Goal: Find specific page/section: Find specific page/section

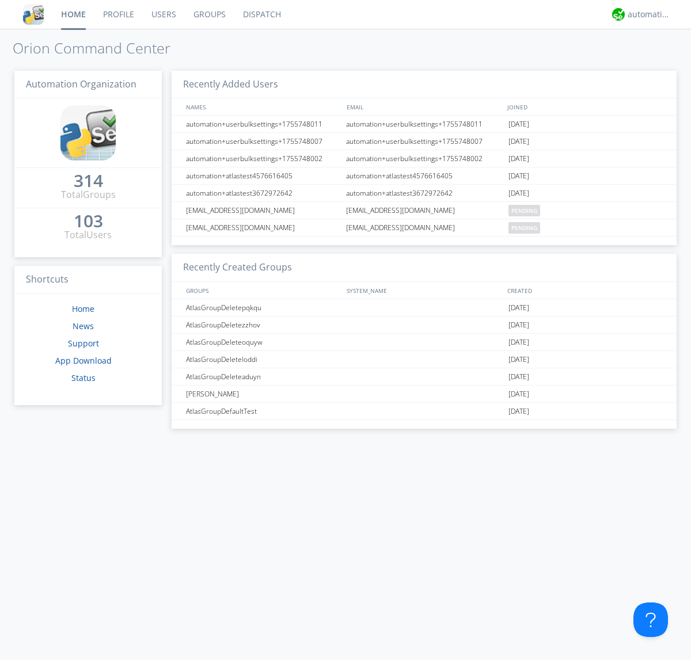
click at [261, 14] on link "Dispatch" at bounding box center [261, 14] width 55 height 29
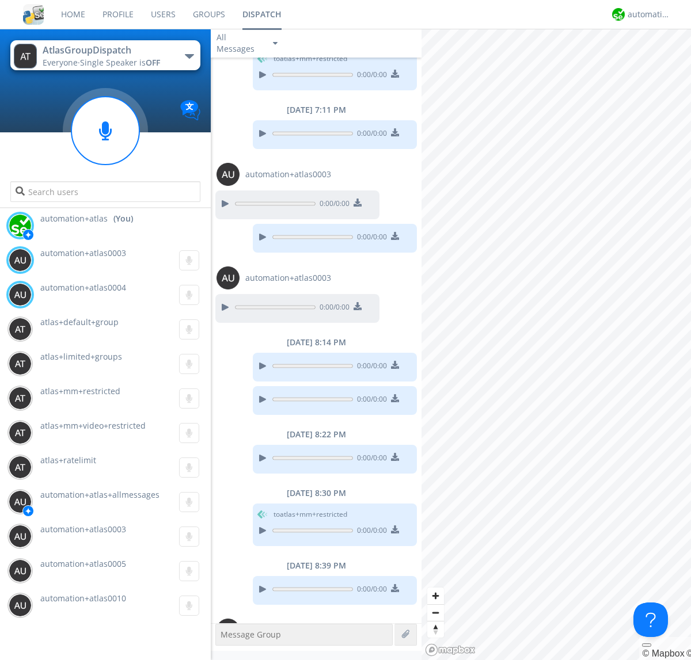
scroll to position [583, 0]
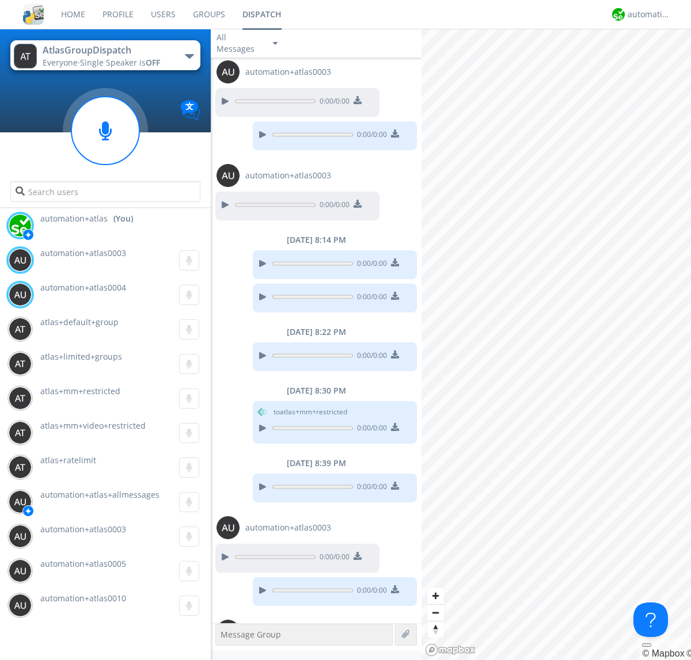
click at [189, 56] on div "button" at bounding box center [189, 56] width 9 height 5
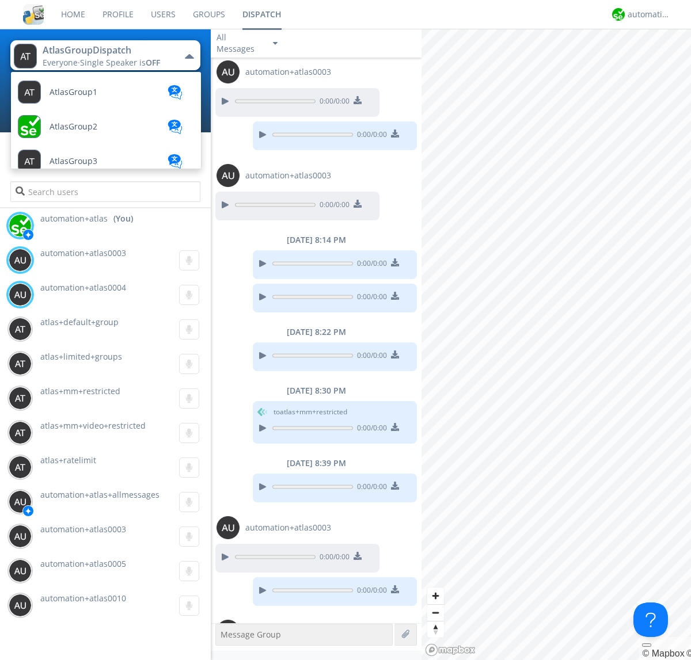
click at [89, 97] on span "AtlasGroupDispatch2" at bounding box center [74, 92] width 48 height 9
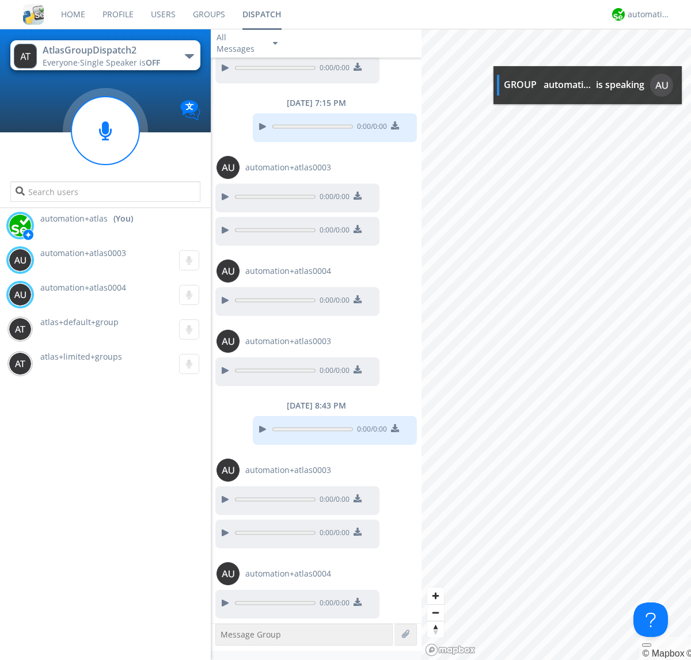
scroll to position [643, 0]
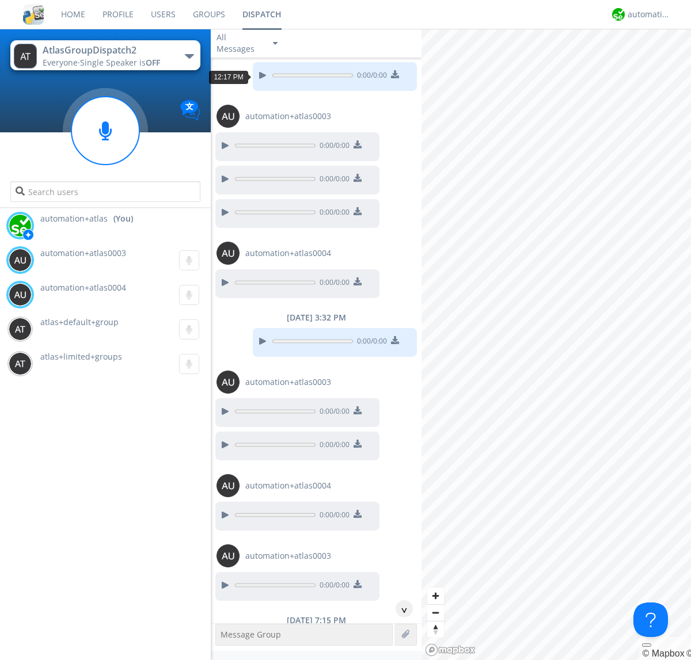
scroll to position [21, 0]
click at [399, 609] on div "^" at bounding box center [403, 608] width 17 height 17
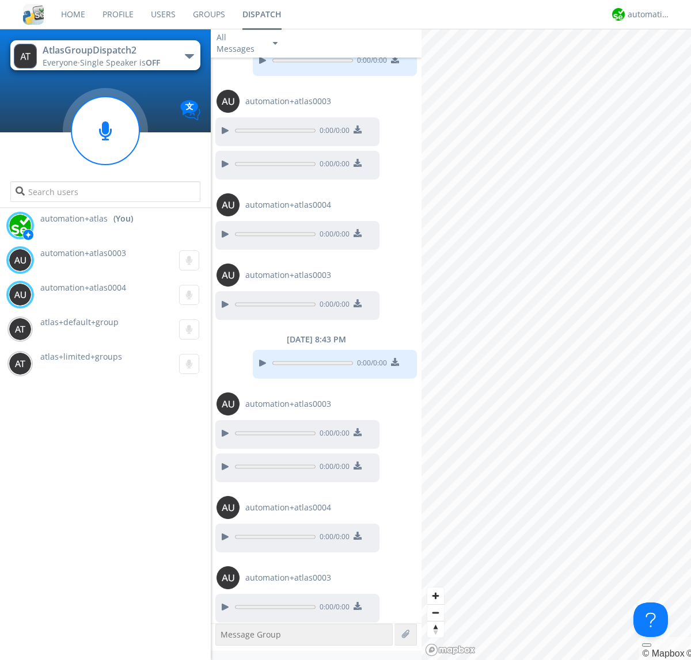
scroll to position [608, 0]
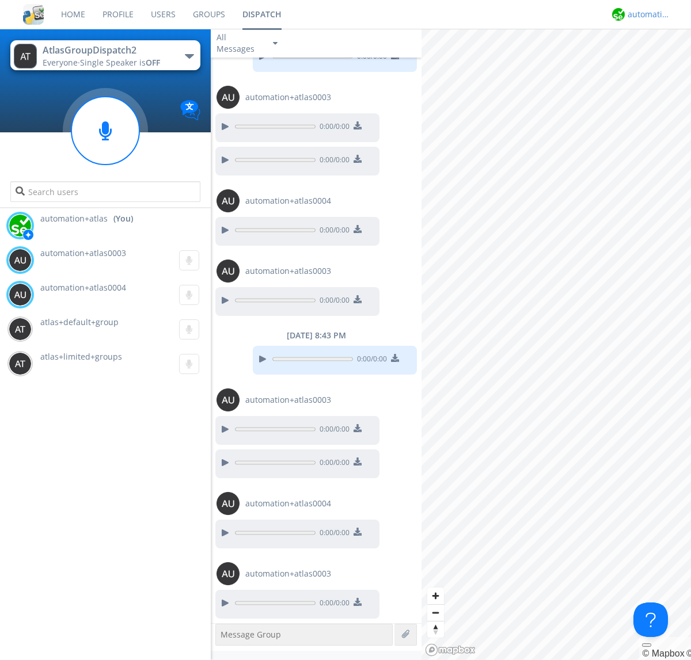
click at [646, 14] on div "automation+atlas" at bounding box center [648, 15] width 43 height 12
